Goal: Task Accomplishment & Management: Use online tool/utility

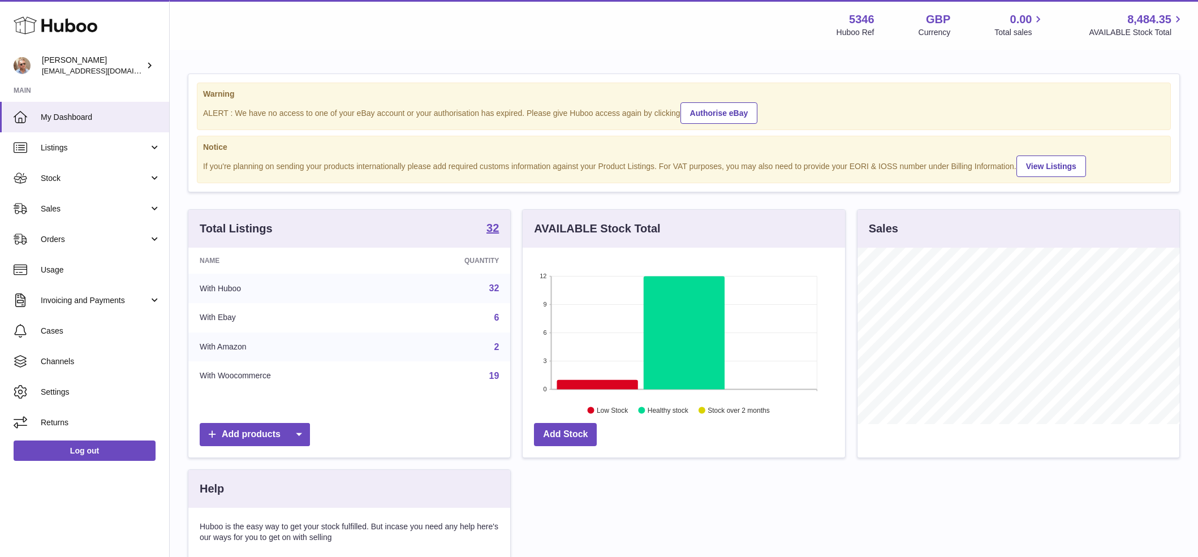
scroll to position [177, 322]
click at [62, 211] on span "Sales" at bounding box center [95, 209] width 108 height 11
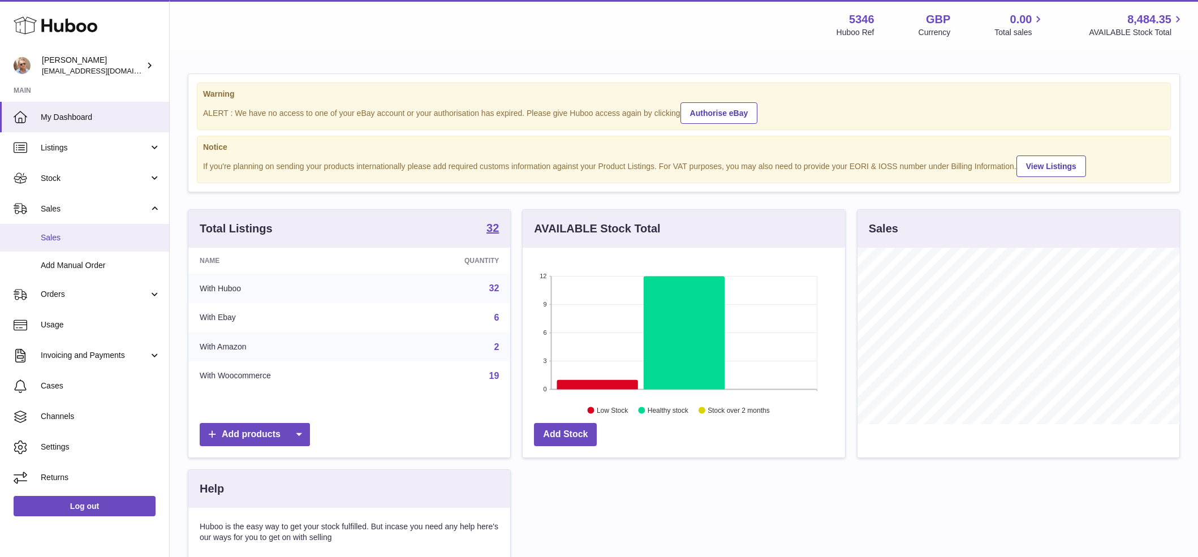
click at [63, 231] on link "Sales" at bounding box center [84, 238] width 169 height 28
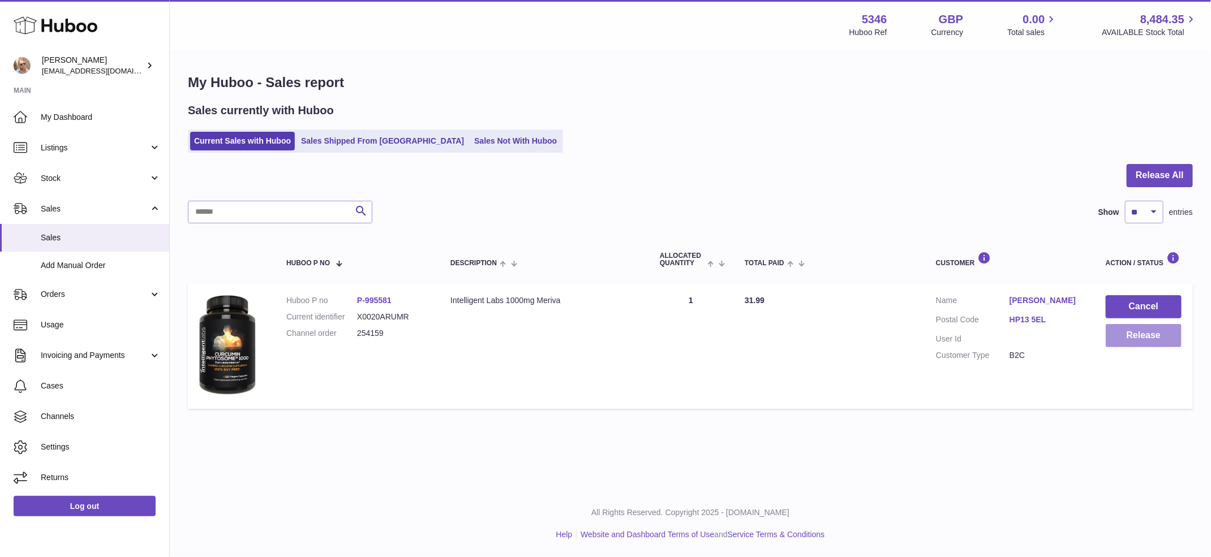
click at [1148, 332] on button "Release" at bounding box center [1143, 335] width 76 height 23
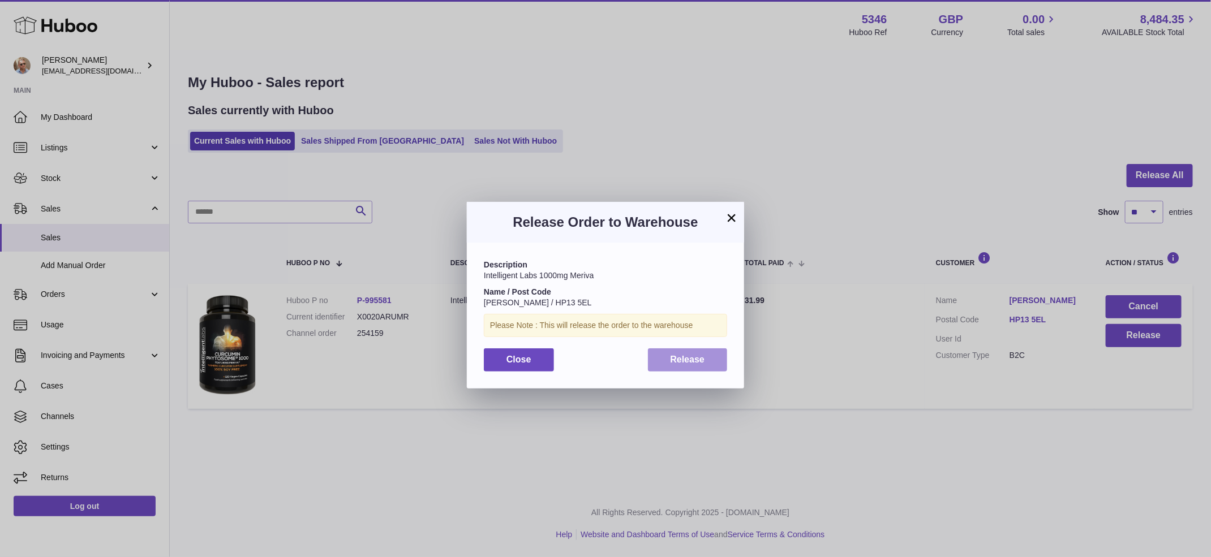
click at [721, 363] on button "Release" at bounding box center [688, 360] width 80 height 23
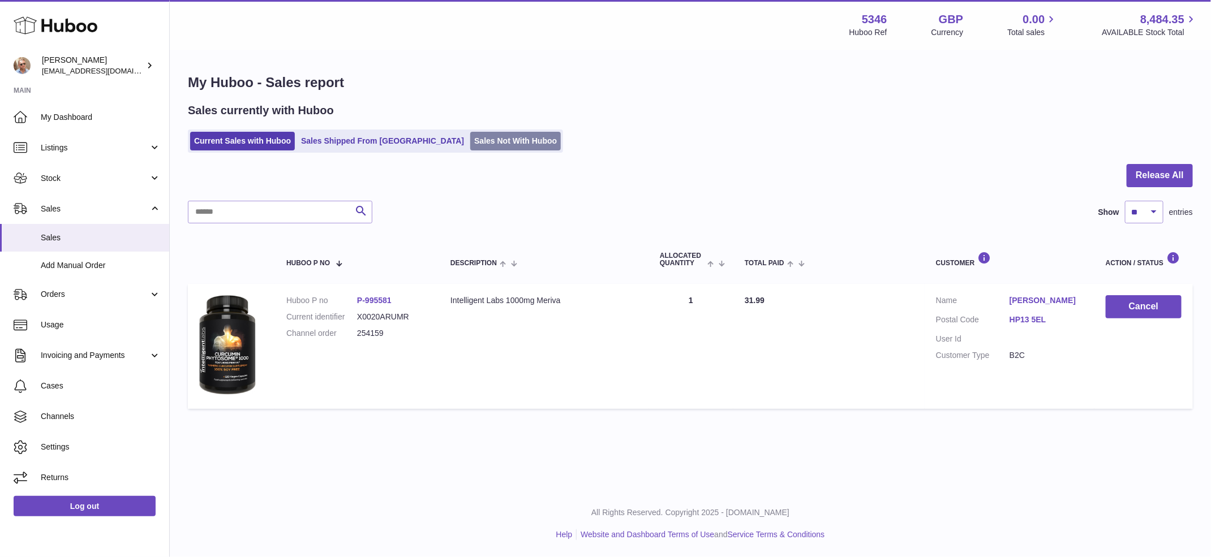
click at [470, 142] on link "Sales Not With Huboo" at bounding box center [515, 141] width 91 height 19
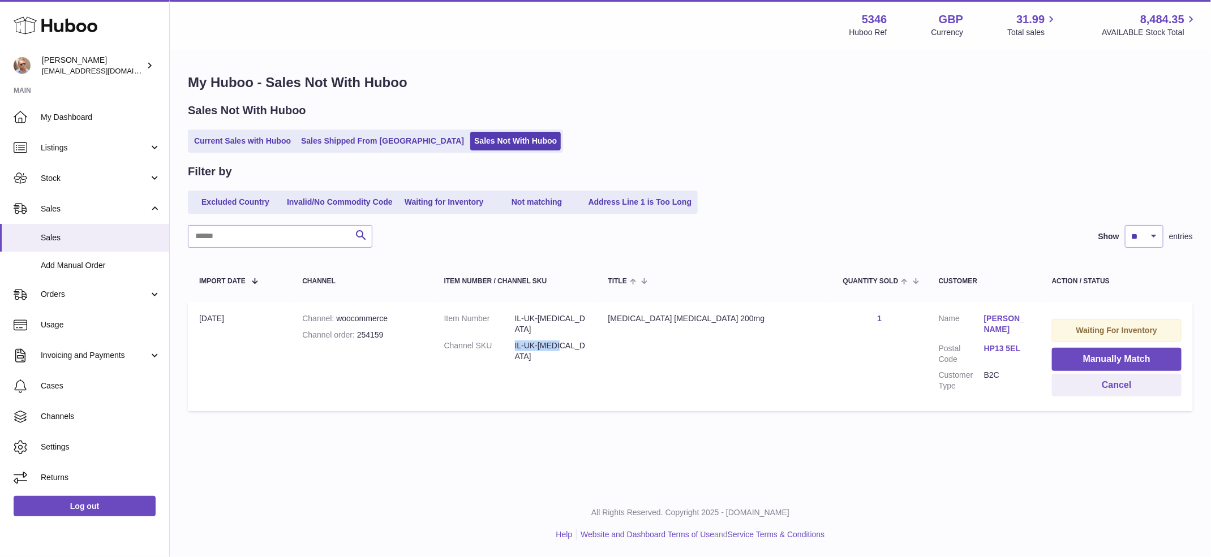
drag, startPoint x: 552, startPoint y: 336, endPoint x: 616, endPoint y: 343, distance: 64.9
click at [586, 343] on dl "Item Number IL-UK-COQ10 Channel SKU IL-UK-COQ10" at bounding box center [514, 340] width 141 height 54
copy dd "IL-UK-COQ10"
click at [1121, 366] on button "Manually Match" at bounding box center [1117, 359] width 130 height 23
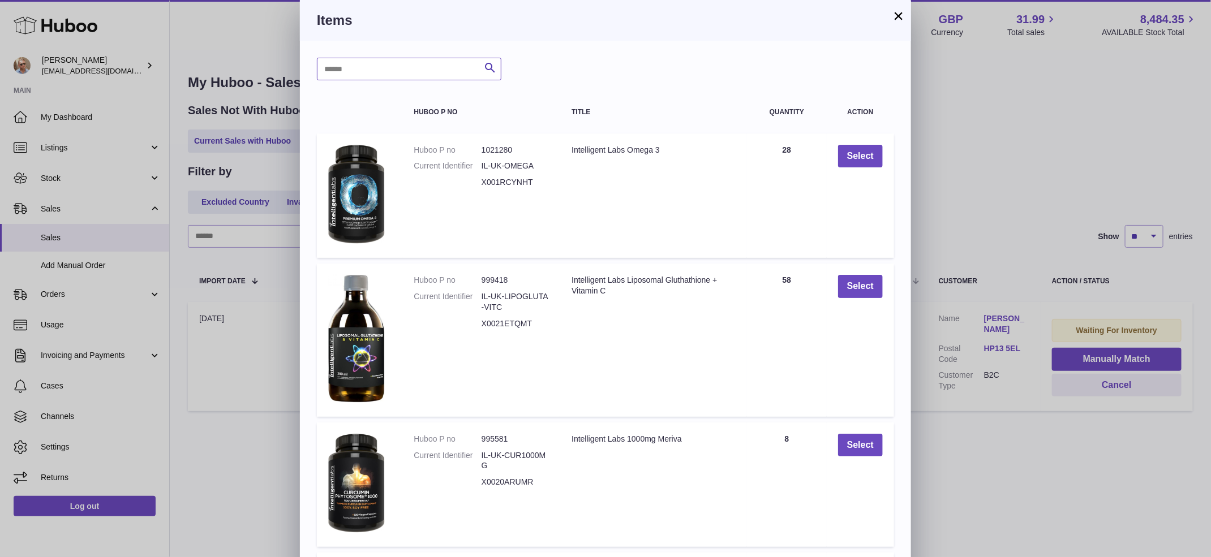
click at [420, 75] on input "text" at bounding box center [409, 69] width 184 height 23
paste input "**********"
type input "**********"
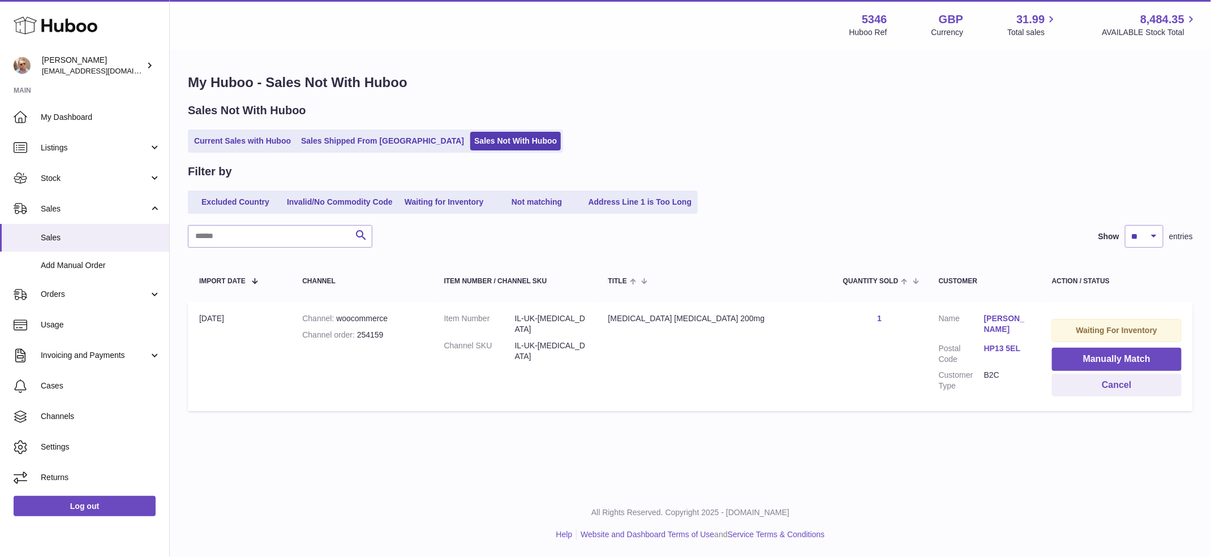
click at [1078, 128] on div at bounding box center [605, 278] width 1211 height 557
click at [238, 134] on link "Current Sales with Huboo" at bounding box center [242, 141] width 105 height 19
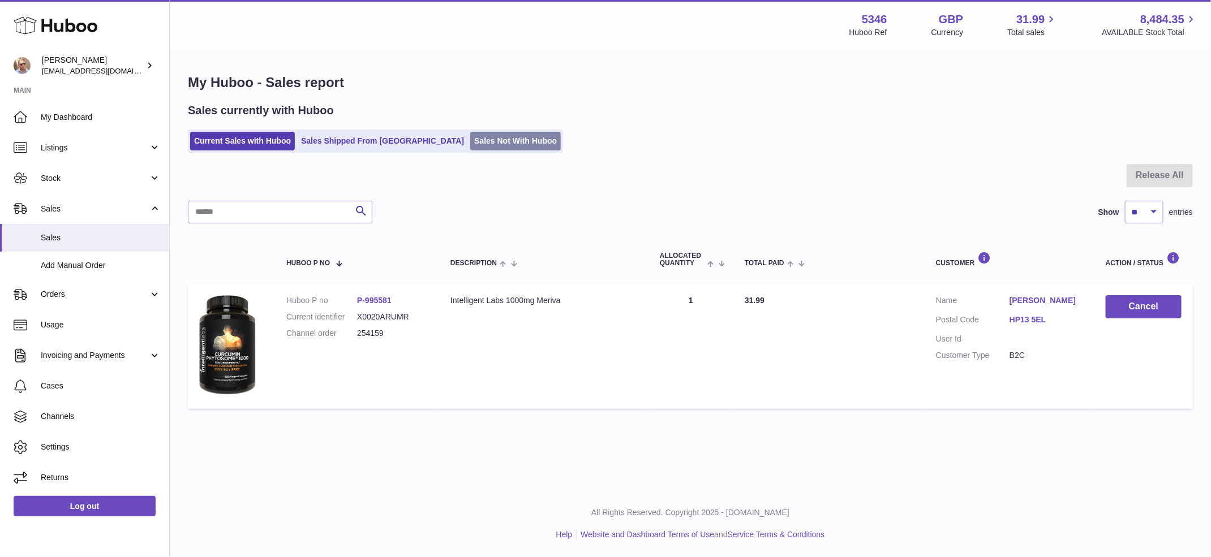
click at [470, 143] on link "Sales Not With Huboo" at bounding box center [515, 141] width 91 height 19
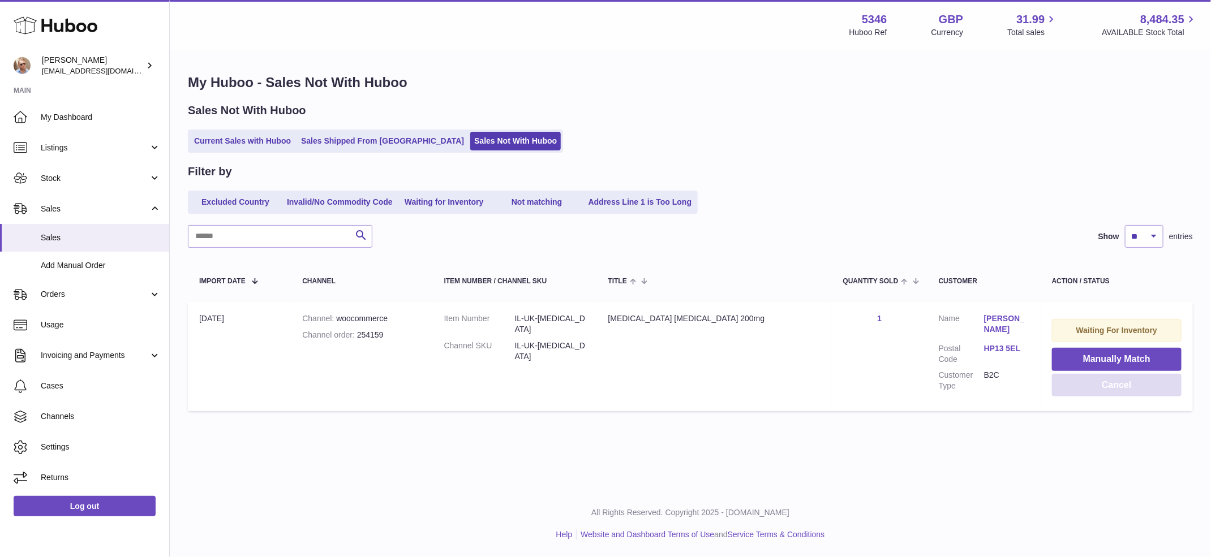
click at [1113, 385] on button "Cancel" at bounding box center [1117, 385] width 130 height 23
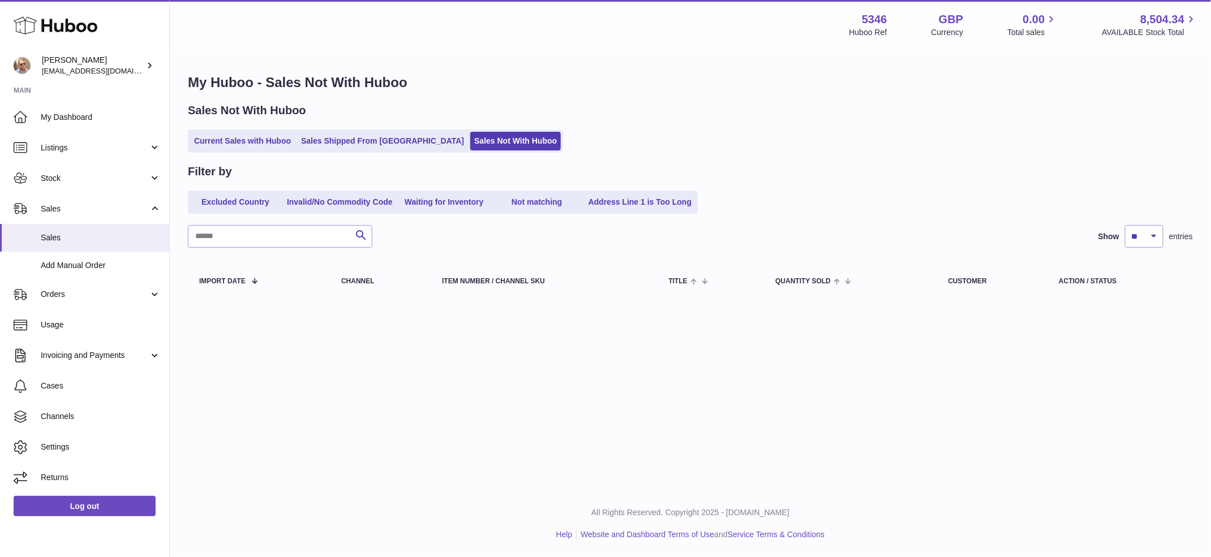
click at [711, 101] on div "My Huboo - Sales Not With Huboo Sales Not With Huboo Current Sales with Huboo S…" at bounding box center [690, 188] width 1041 height 274
